Goal: Information Seeking & Learning: Understand process/instructions

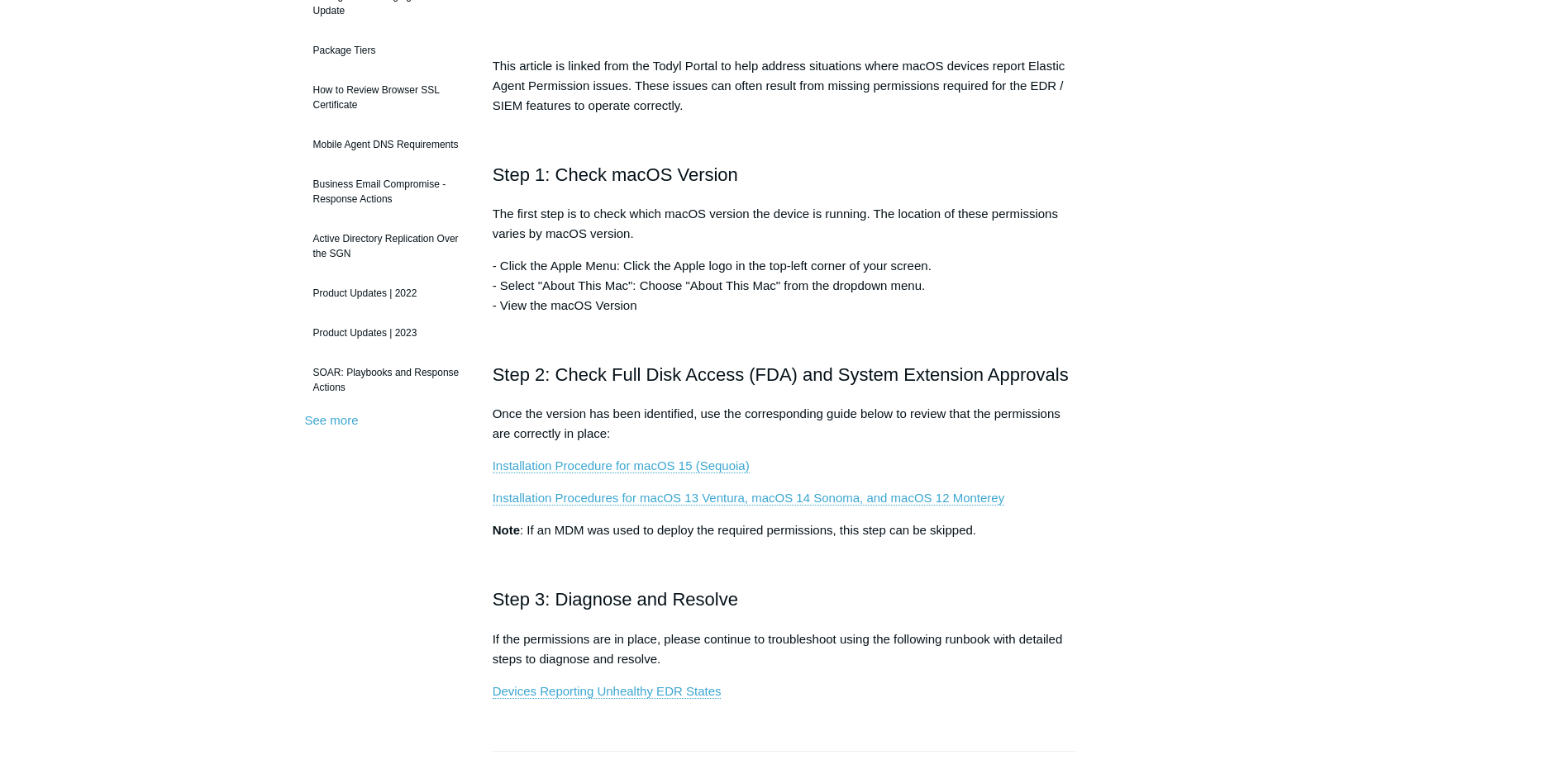
scroll to position [243, 0]
click at [578, 466] on link "Installation Procedure for macOS 15 (Sequoia)" at bounding box center [621, 466] width 257 height 15
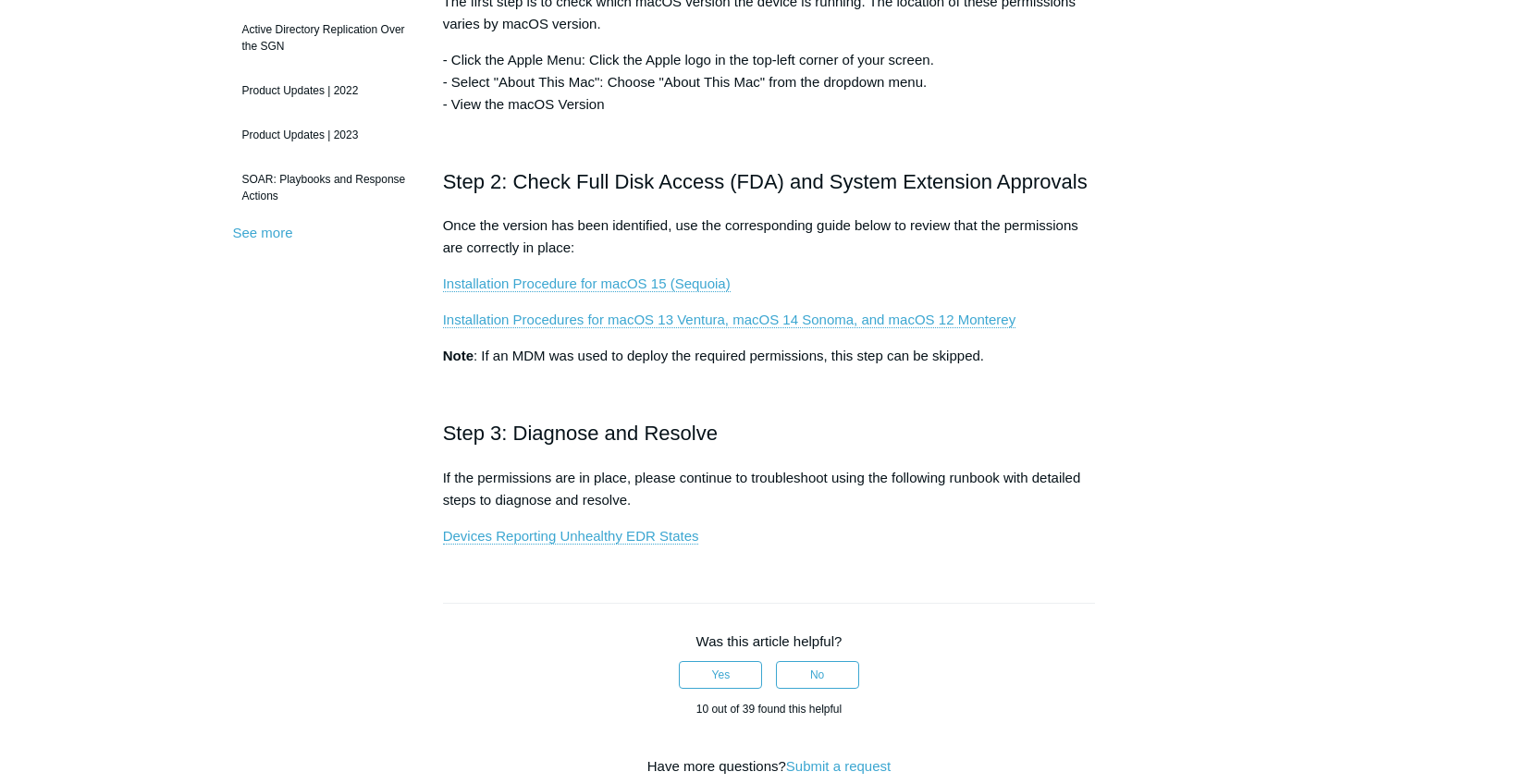
scroll to position [510, 0]
click at [533, 280] on link "Installation Procedure for macOS 15 (Sequoia)" at bounding box center [586, 282] width 288 height 17
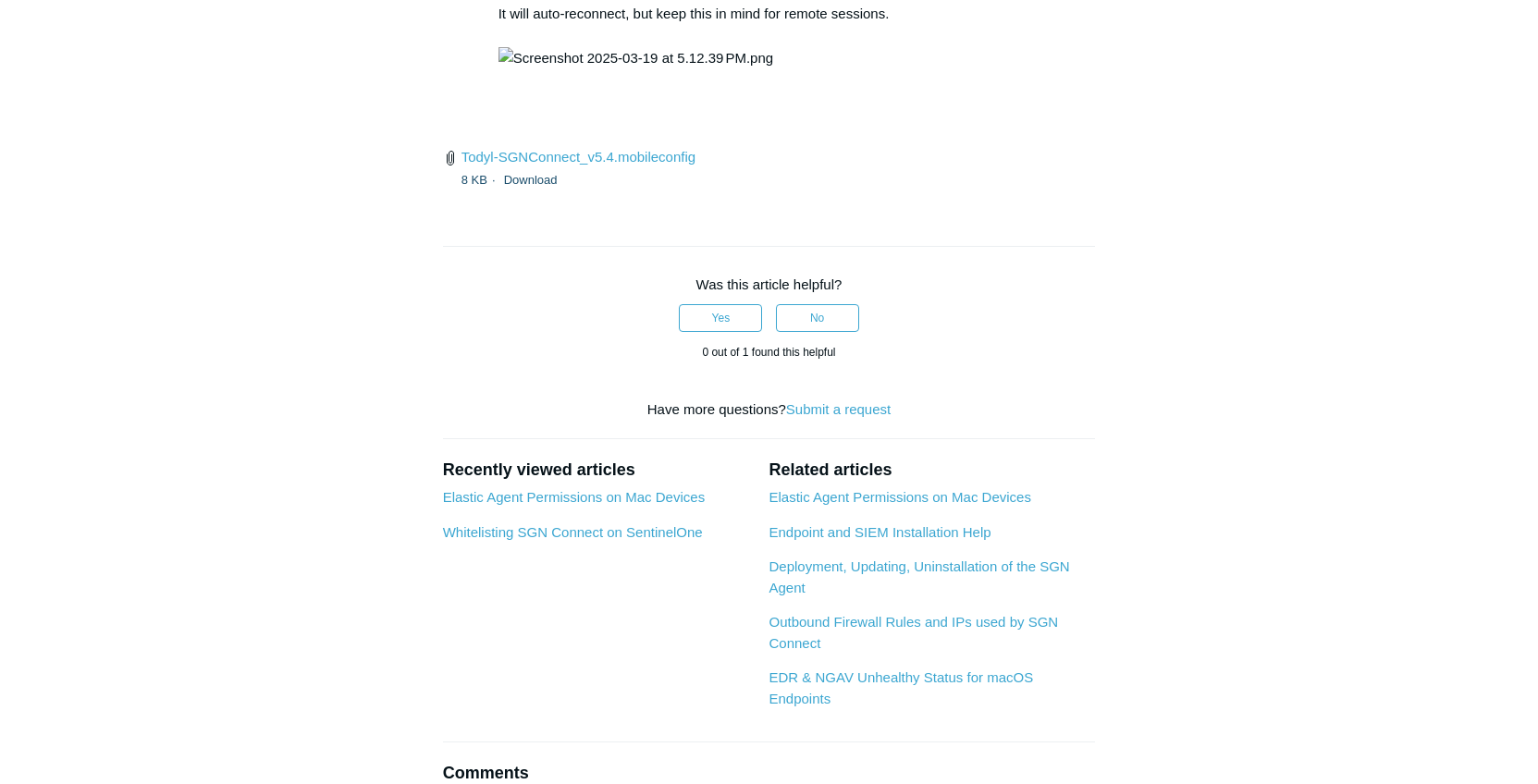
scroll to position [2819, 0]
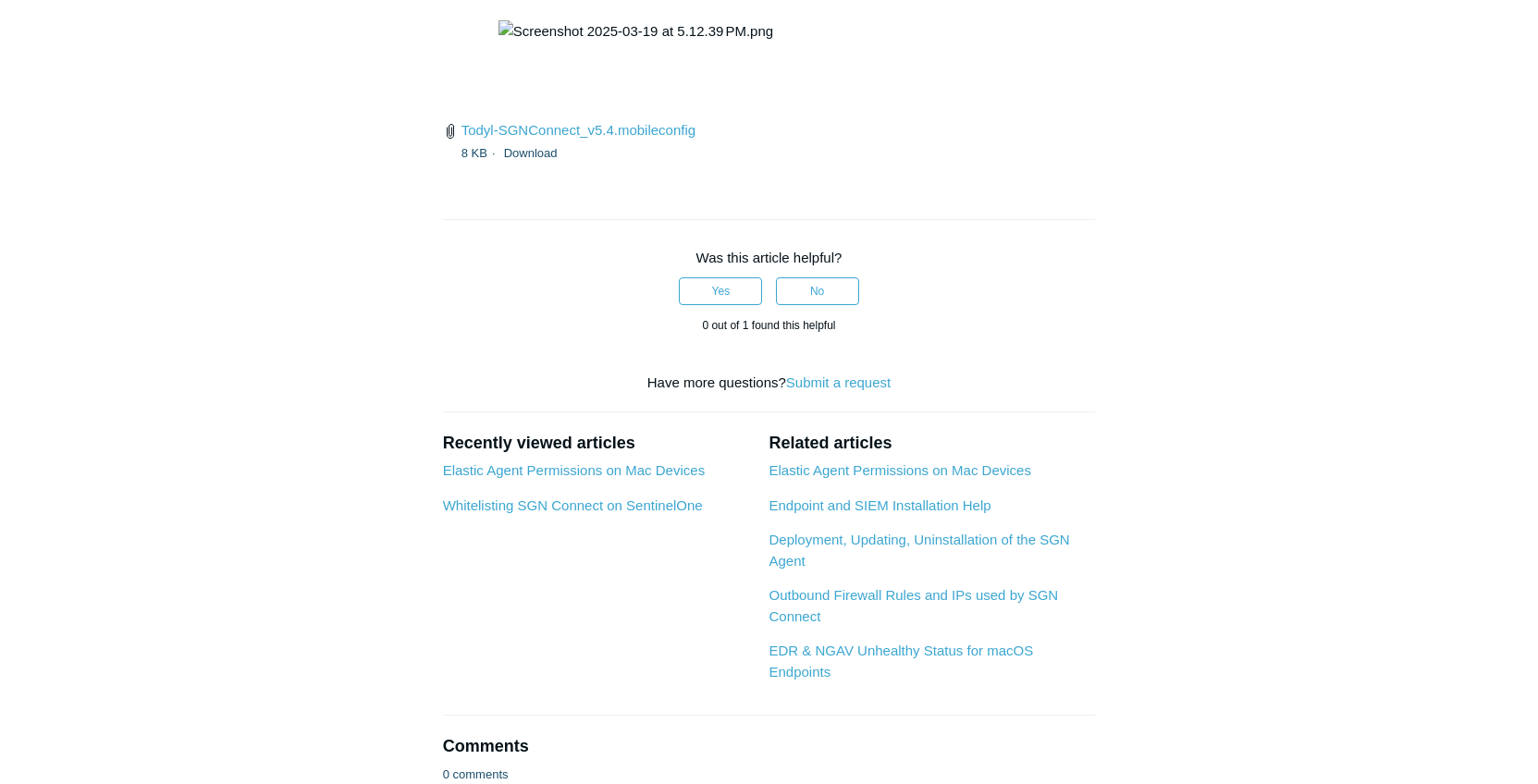
drag, startPoint x: 1005, startPoint y: 297, endPoint x: 706, endPoint y: 306, distance: 299.1
copy code "open /Library/PrivilegedHelperTools/"
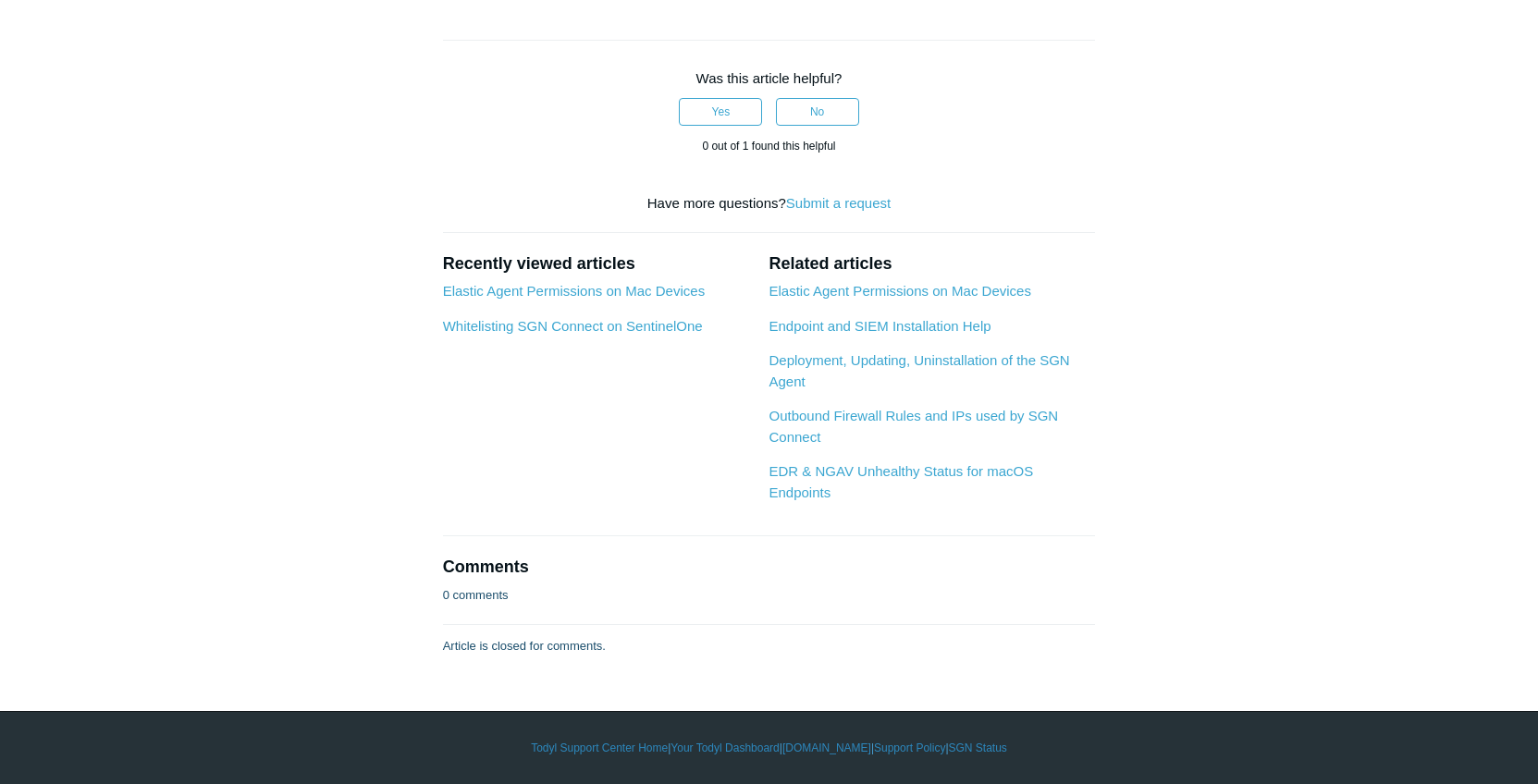
scroll to position [6700, 0]
